Goal: Information Seeking & Learning: Learn about a topic

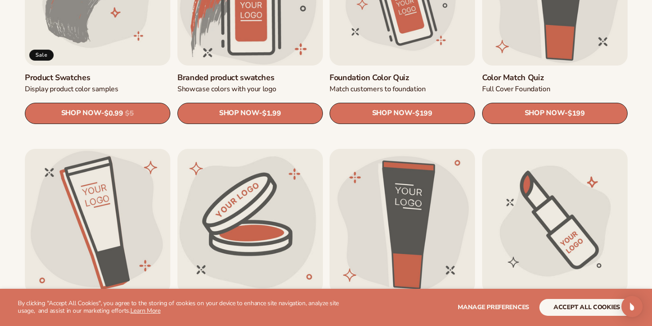
scroll to position [651, 0]
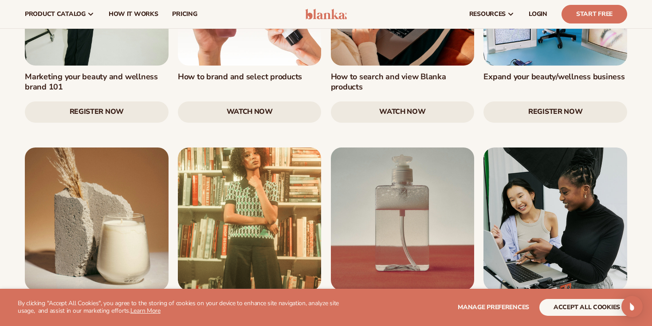
scroll to position [1012, 0]
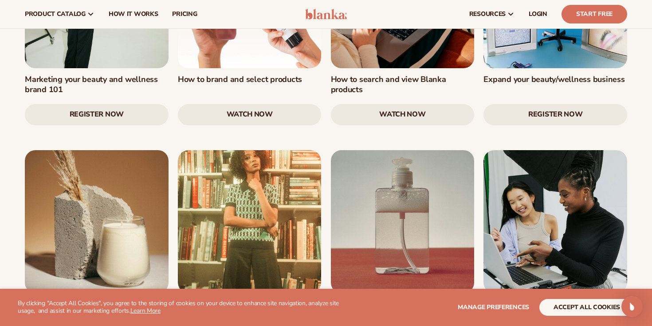
click at [369, 182] on link at bounding box center [403, 222] width 144 height 144
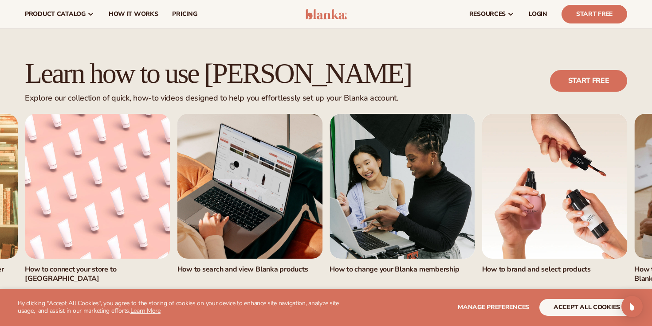
scroll to position [500, 0]
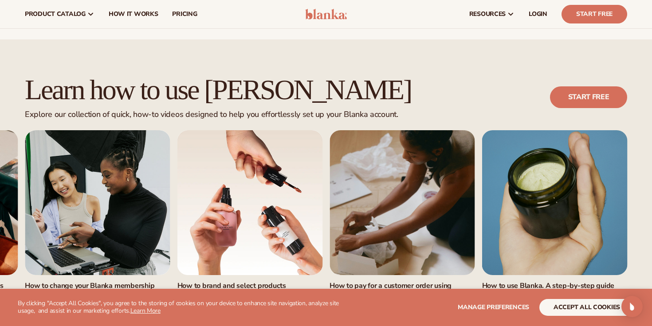
click at [404, 175] on link "6 / 7" at bounding box center [402, 202] width 145 height 145
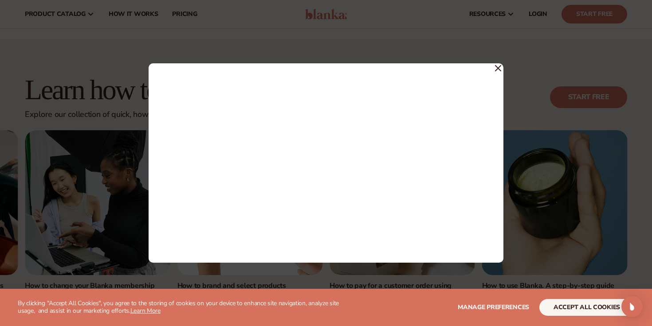
click at [501, 67] on div at bounding box center [326, 163] width 355 height 200
click at [500, 69] on icon at bounding box center [498, 68] width 6 height 6
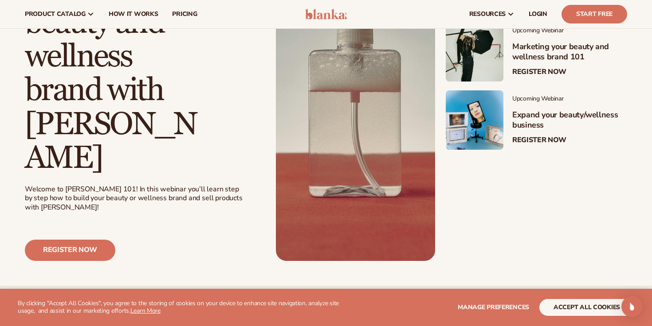
scroll to position [0, 0]
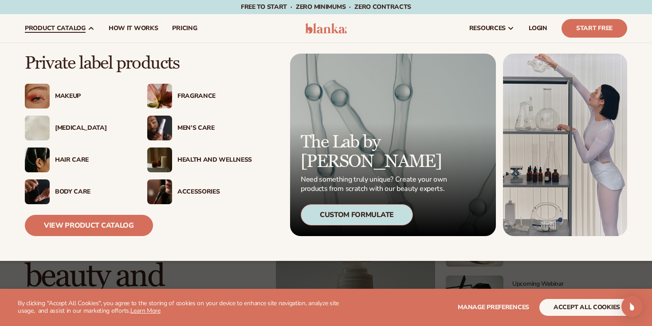
click at [69, 126] on div "Skin Care" at bounding box center [92, 129] width 75 height 8
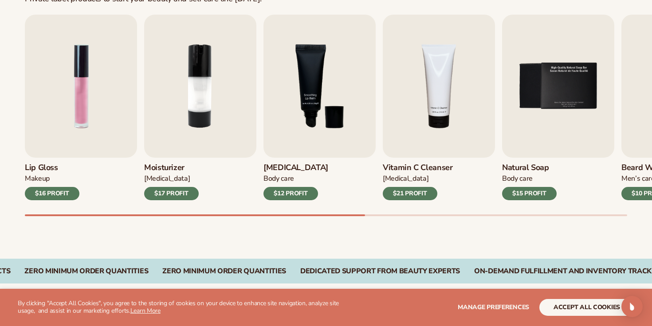
scroll to position [324, 0]
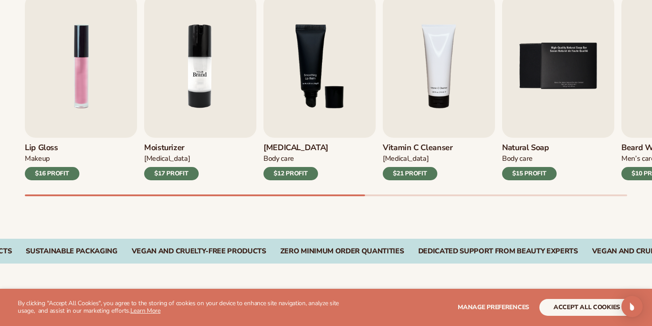
click at [211, 96] on img "2 / 9" at bounding box center [200, 66] width 112 height 143
click at [200, 94] on img "2 / 9" at bounding box center [200, 66] width 112 height 143
click at [166, 175] on div "$17 PROFIT" at bounding box center [171, 173] width 55 height 13
click at [166, 176] on div "$17 PROFIT" at bounding box center [171, 173] width 55 height 13
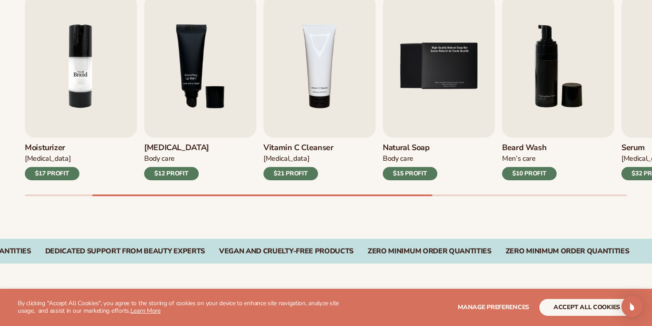
click at [93, 41] on img "2 / 9" at bounding box center [81, 66] width 112 height 143
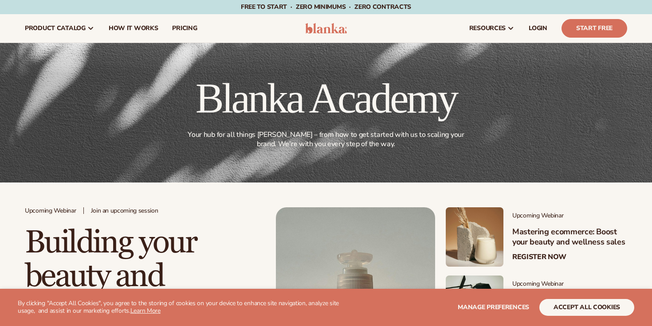
scroll to position [1, 0]
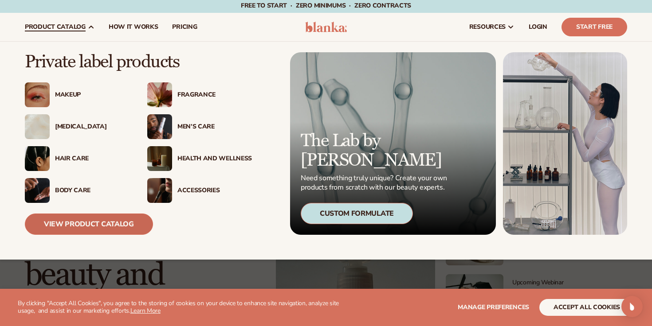
click at [93, 223] on link "View Product Catalog" at bounding box center [89, 224] width 128 height 21
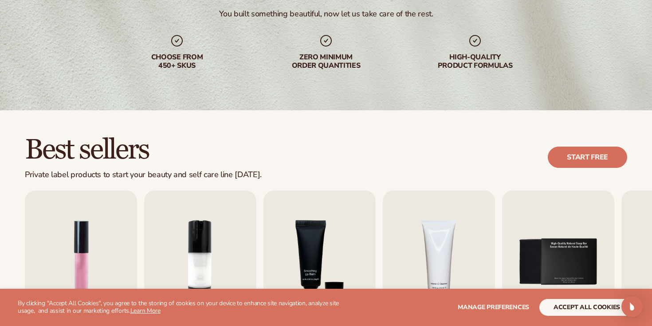
scroll to position [226, 0]
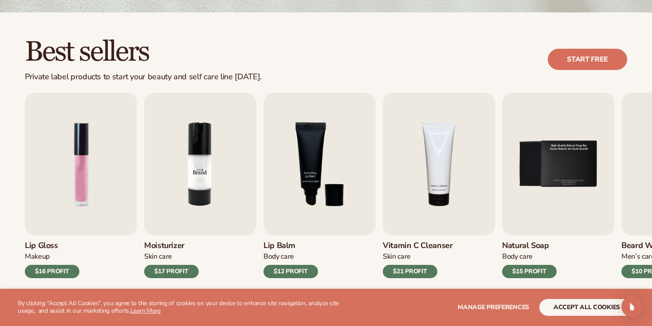
click at [184, 208] on img "2 / 9" at bounding box center [200, 164] width 112 height 143
click at [203, 189] on img "2 / 9" at bounding box center [200, 164] width 112 height 143
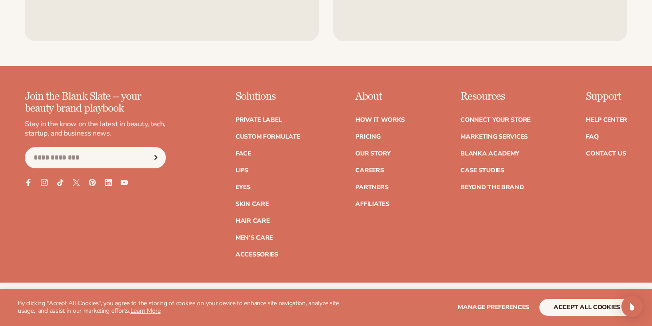
scroll to position [1540, 0]
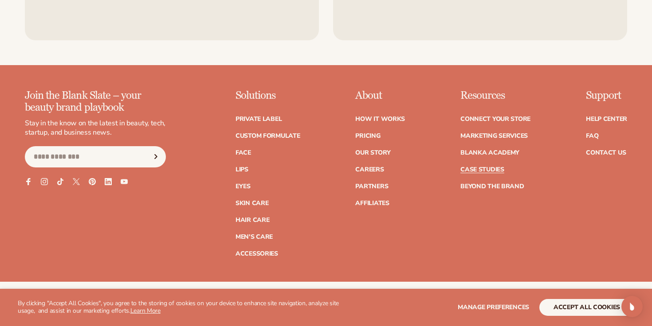
click at [484, 173] on link "Case Studies" at bounding box center [482, 170] width 44 height 6
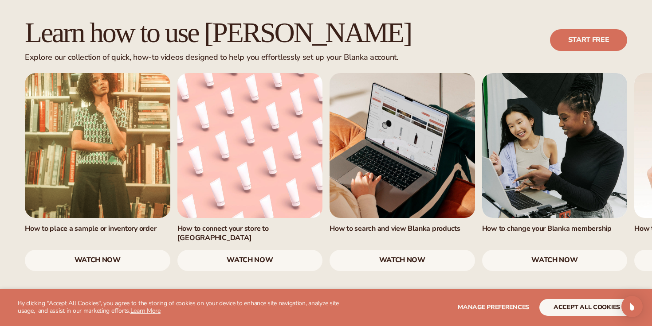
scroll to position [580, 0]
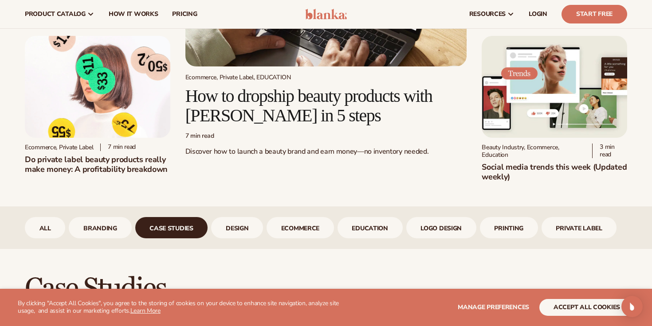
scroll to position [168, 0]
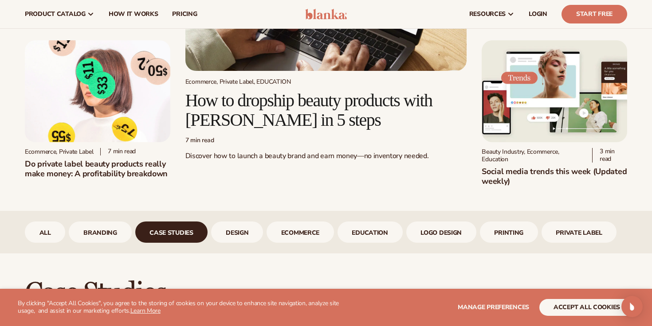
click at [99, 90] on img at bounding box center [97, 91] width 145 height 102
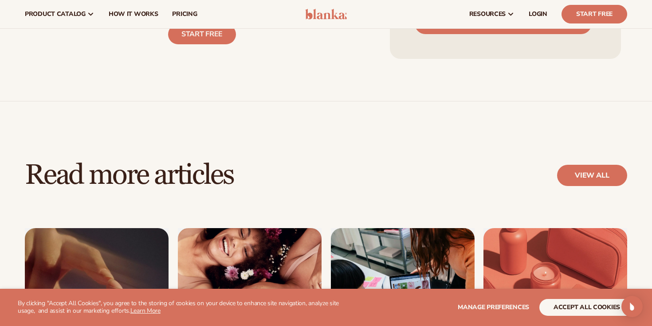
scroll to position [2482, 0]
